Goal: Task Accomplishment & Management: Manage account settings

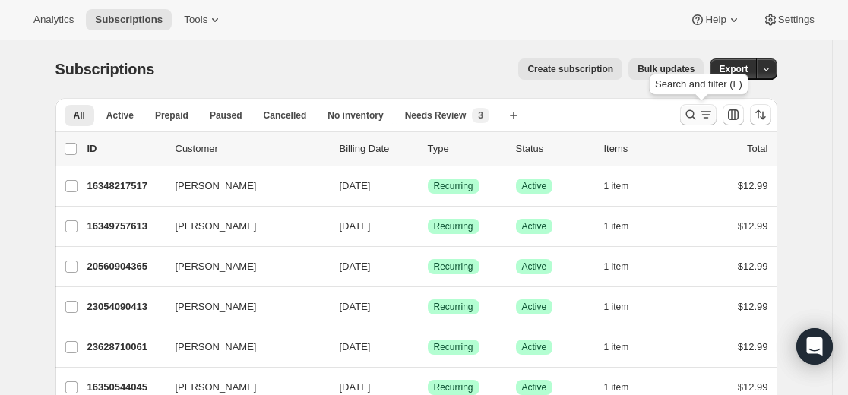
click at [504, 112] on icon "Search and filter results" at bounding box center [690, 114] width 15 height 15
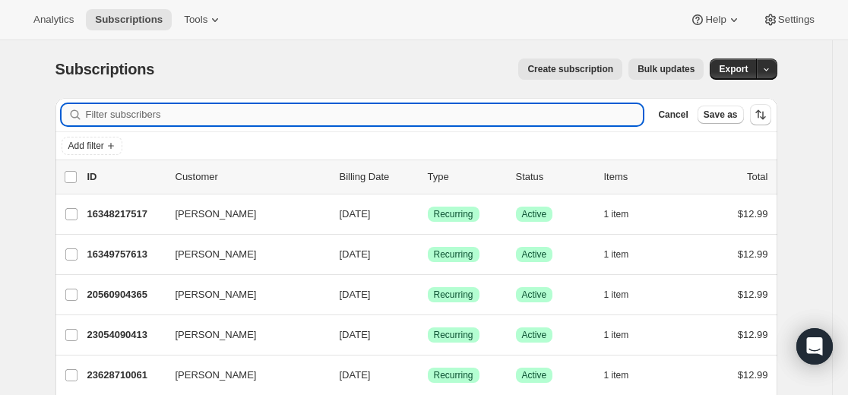
click at [504, 121] on input "Filter subscribers" at bounding box center [365, 114] width 558 height 21
type input "[EMAIL_ADDRESS][DOMAIN_NAME]"
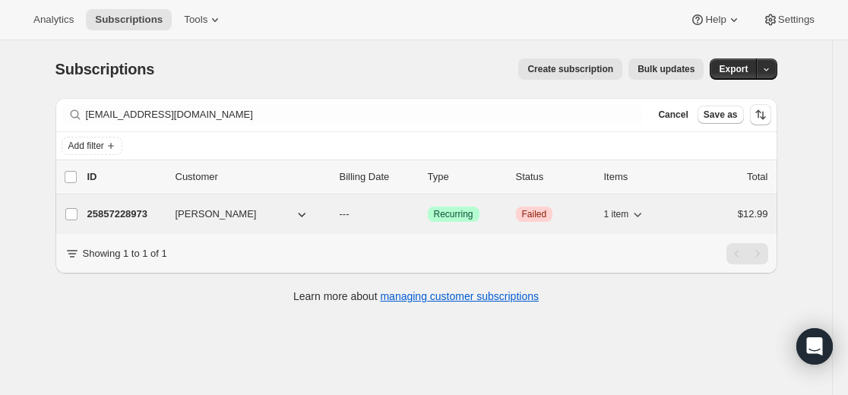
click at [124, 215] on p "25857228973" at bounding box center [125, 214] width 76 height 15
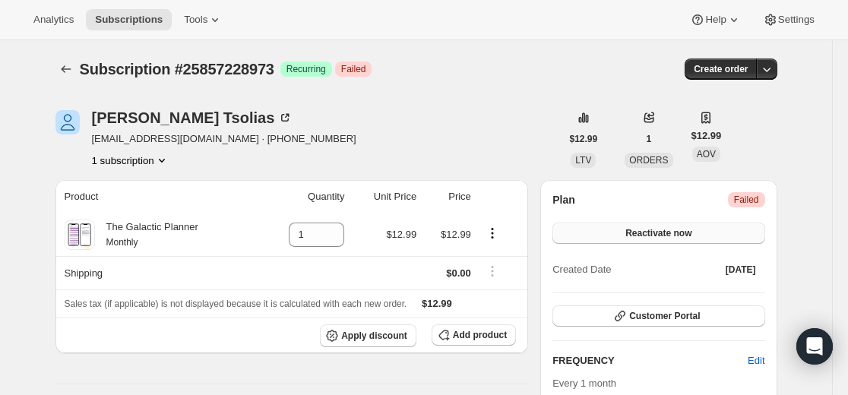
scroll to position [76, 0]
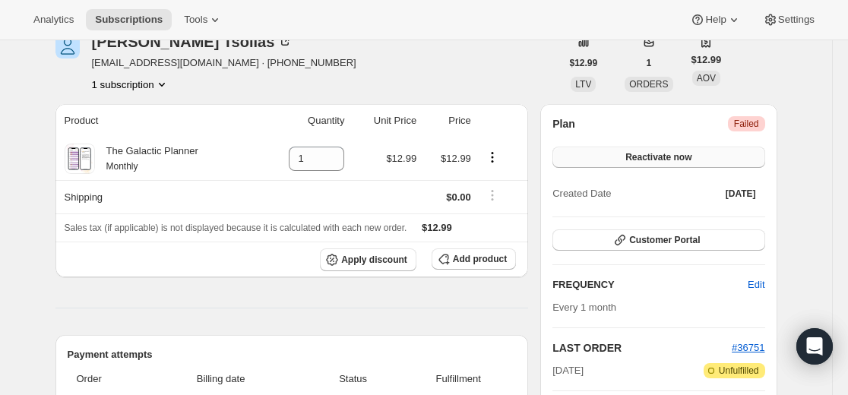
click at [504, 156] on span "Reactivate now" at bounding box center [658, 157] width 66 height 12
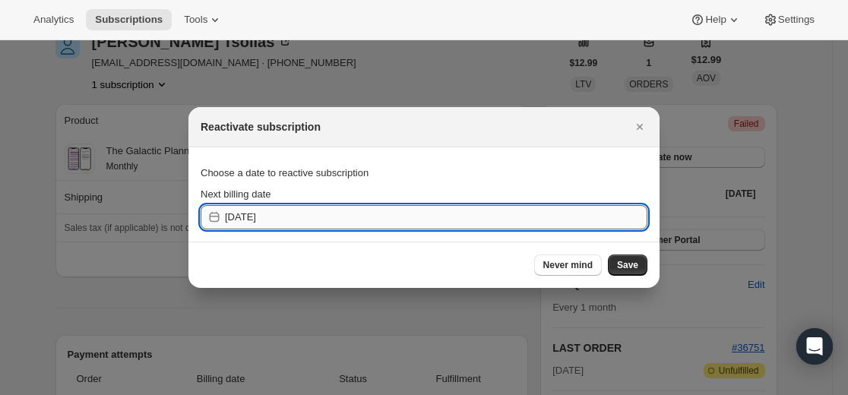
click at [453, 219] on input "[DATE]" at bounding box center [436, 217] width 422 height 24
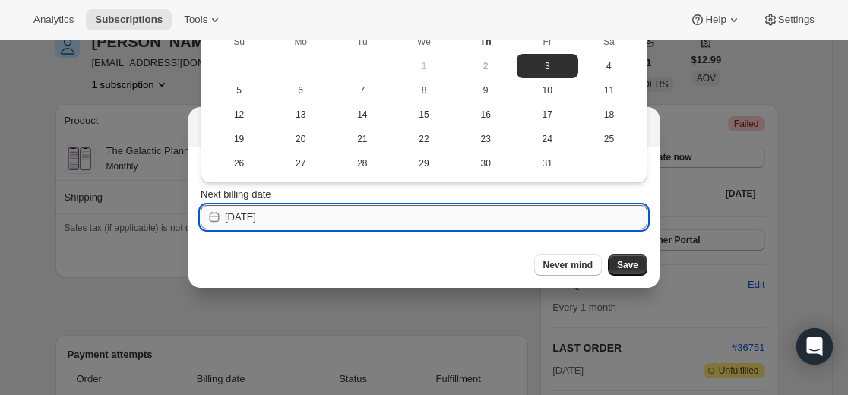
type input "[DATE]"
click at [504, 267] on span "Save" at bounding box center [627, 265] width 21 height 12
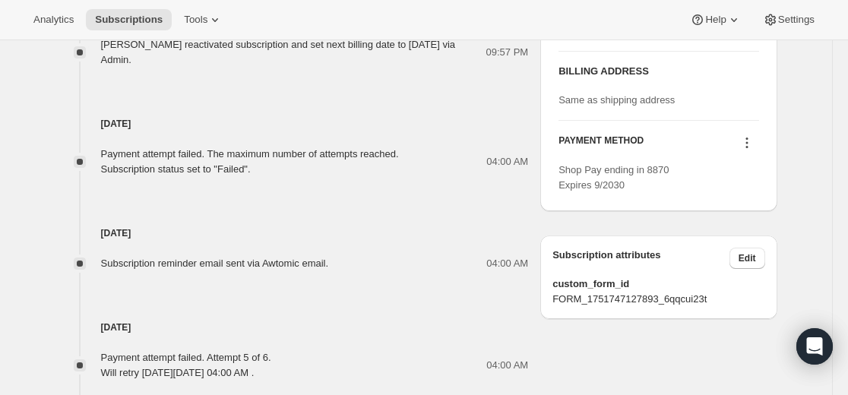
scroll to position [760, 0]
click at [504, 139] on icon at bounding box center [746, 141] width 15 height 15
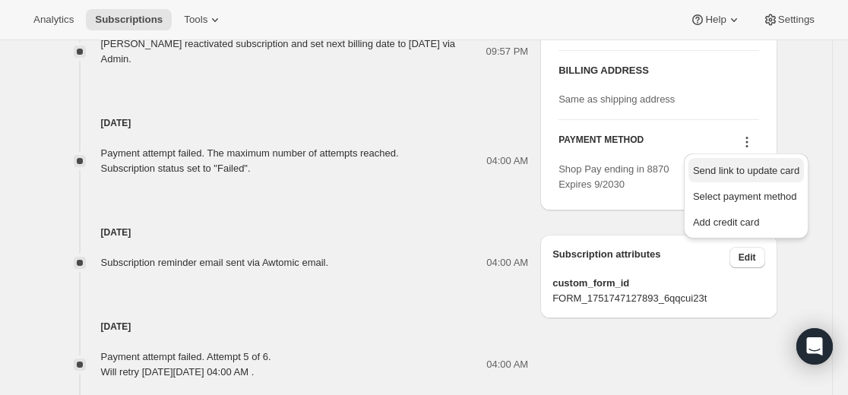
click at [504, 173] on span "Send link to update card" at bounding box center [746, 170] width 106 height 11
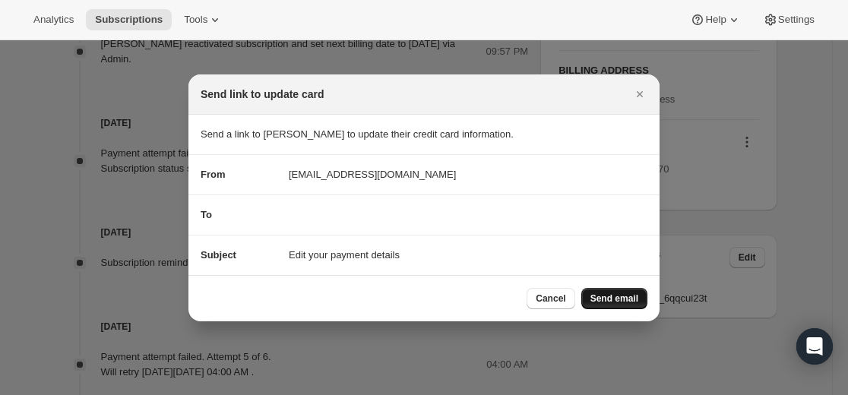
click at [504, 301] on span "Send email" at bounding box center [614, 298] width 48 height 12
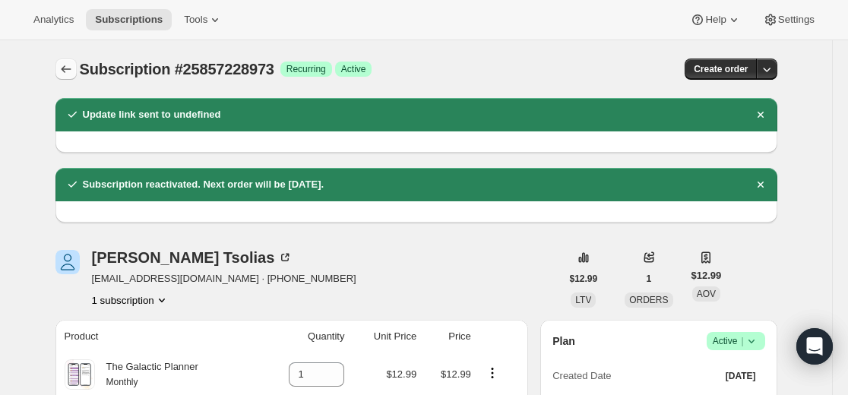
click at [60, 70] on button "Subscriptions" at bounding box center [65, 68] width 21 height 21
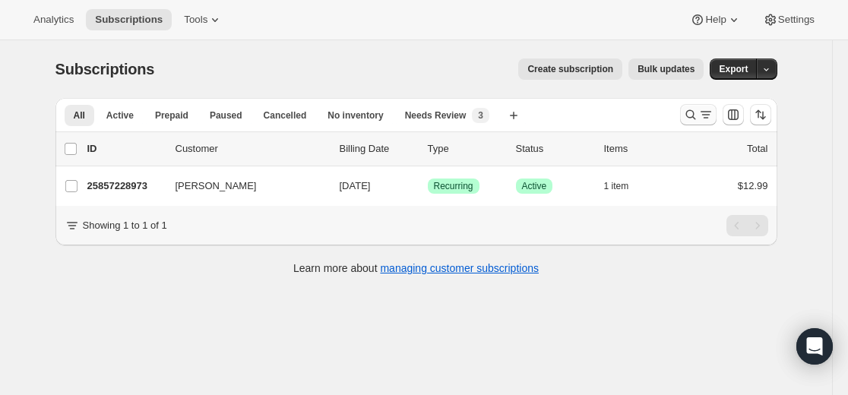
click at [504, 113] on icon "Search and filter results" at bounding box center [690, 114] width 15 height 15
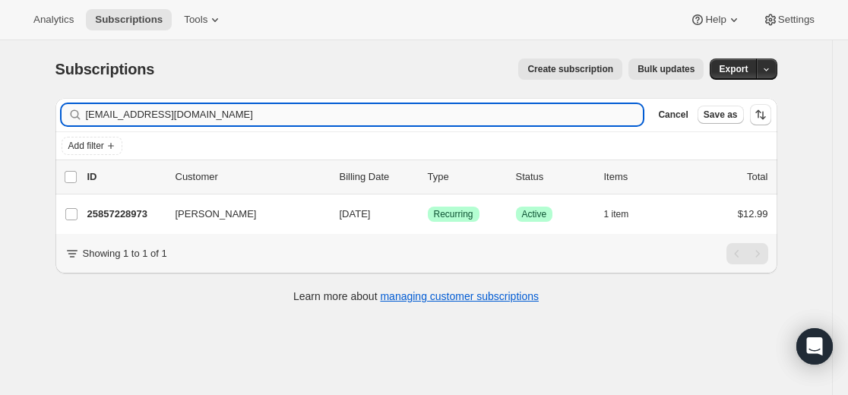
click at [408, 108] on input "[EMAIL_ADDRESS][DOMAIN_NAME]" at bounding box center [365, 114] width 558 height 21
click at [409, 108] on input "[EMAIL_ADDRESS][DOMAIN_NAME]" at bounding box center [365, 114] width 558 height 21
type input "[PERSON_NAME][EMAIL_ADDRESS][PERSON_NAME][DOMAIN_NAME]"
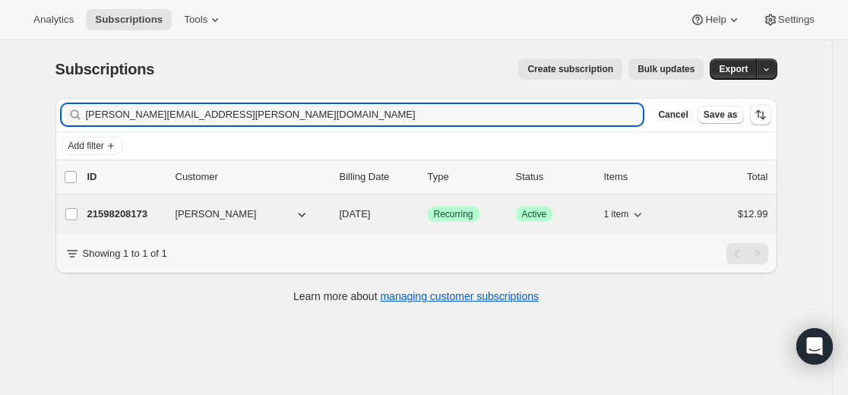
click at [125, 213] on p "21598208173" at bounding box center [125, 214] width 76 height 15
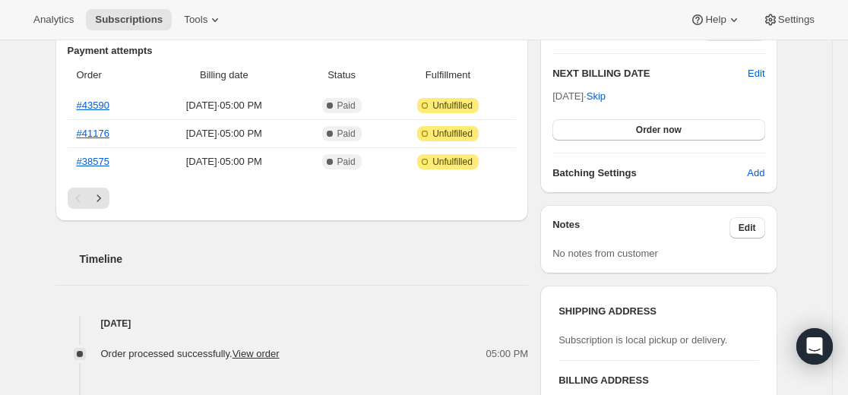
scroll to position [304, 0]
